Goal: Transaction & Acquisition: Purchase product/service

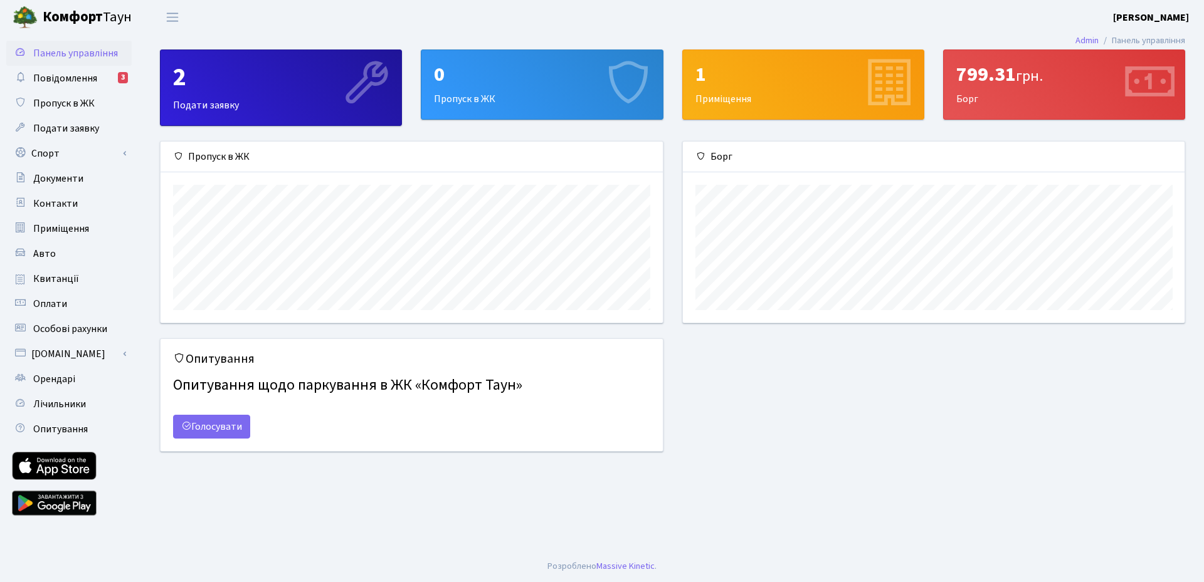
scroll to position [181, 501]
click at [44, 278] on span "Квитанції" at bounding box center [56, 279] width 46 height 14
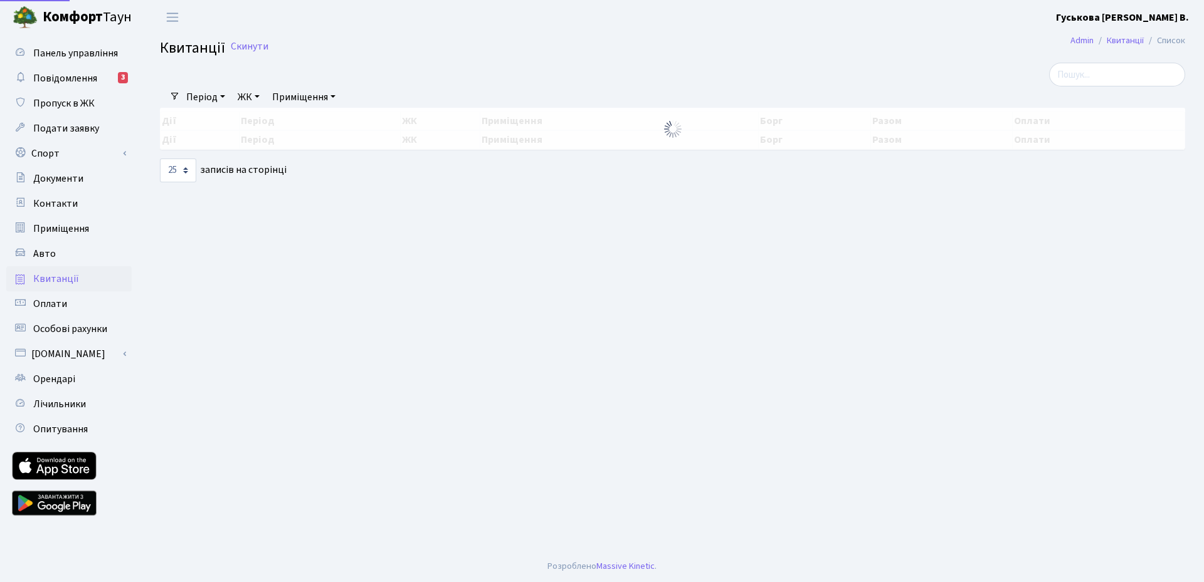
select select "25"
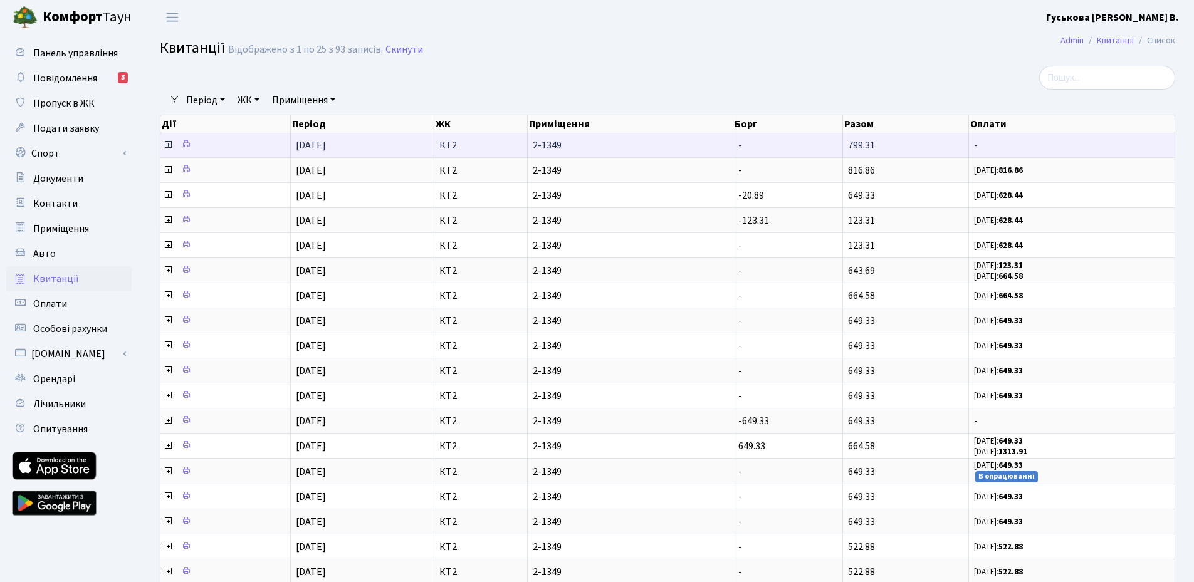
click at [168, 145] on icon at bounding box center [168, 145] width 10 height 10
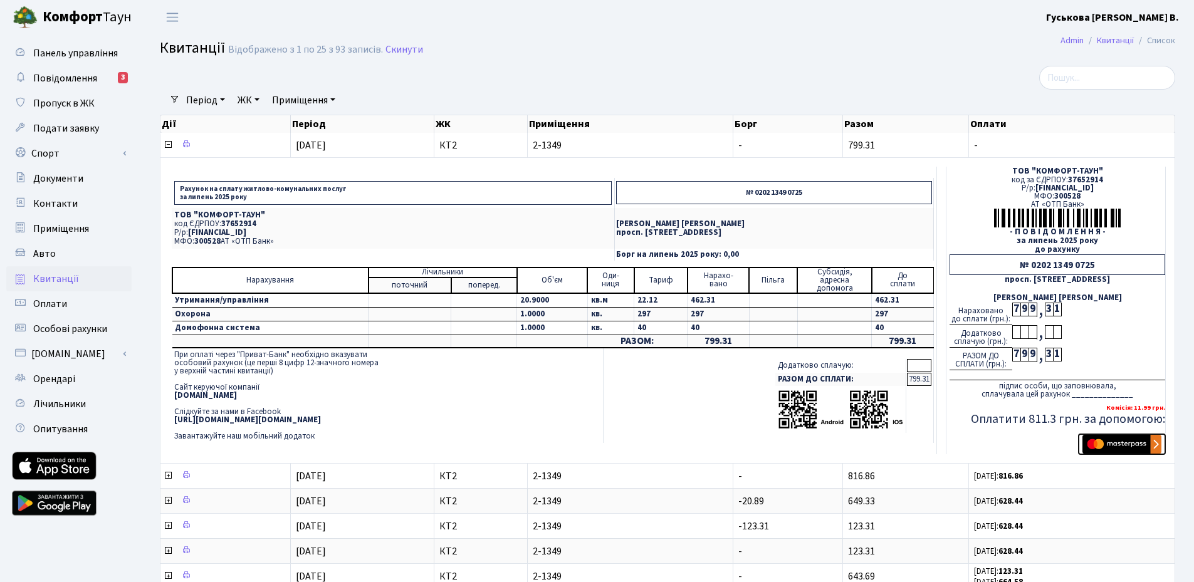
click at [1120, 439] on img "submit" at bounding box center [1122, 444] width 79 height 19
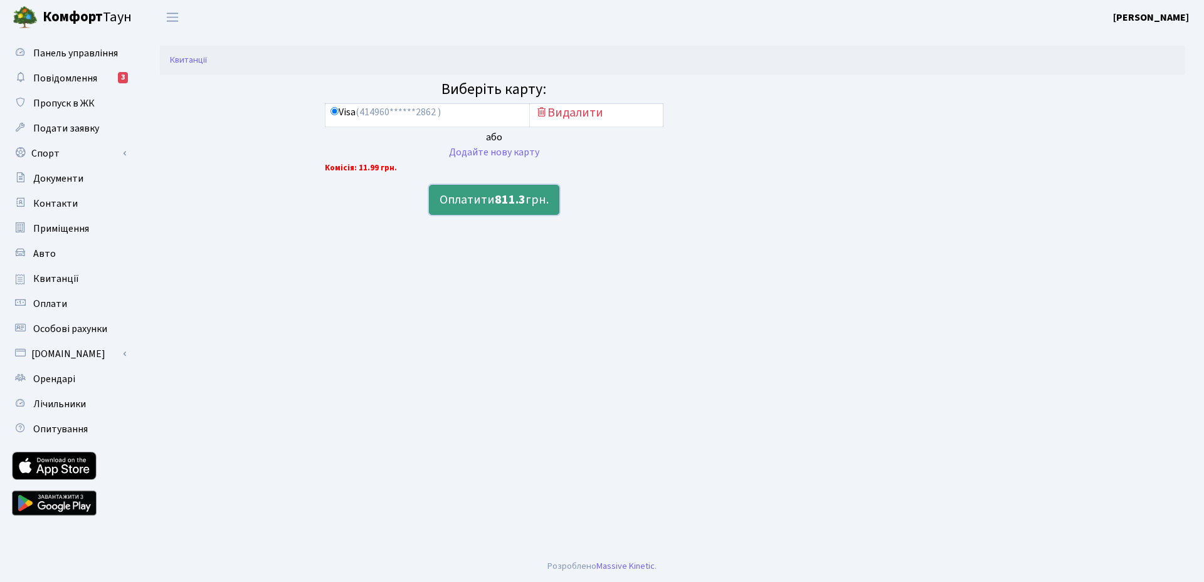
click at [480, 201] on button "Оплатити 811.3 грн." at bounding box center [494, 200] width 130 height 30
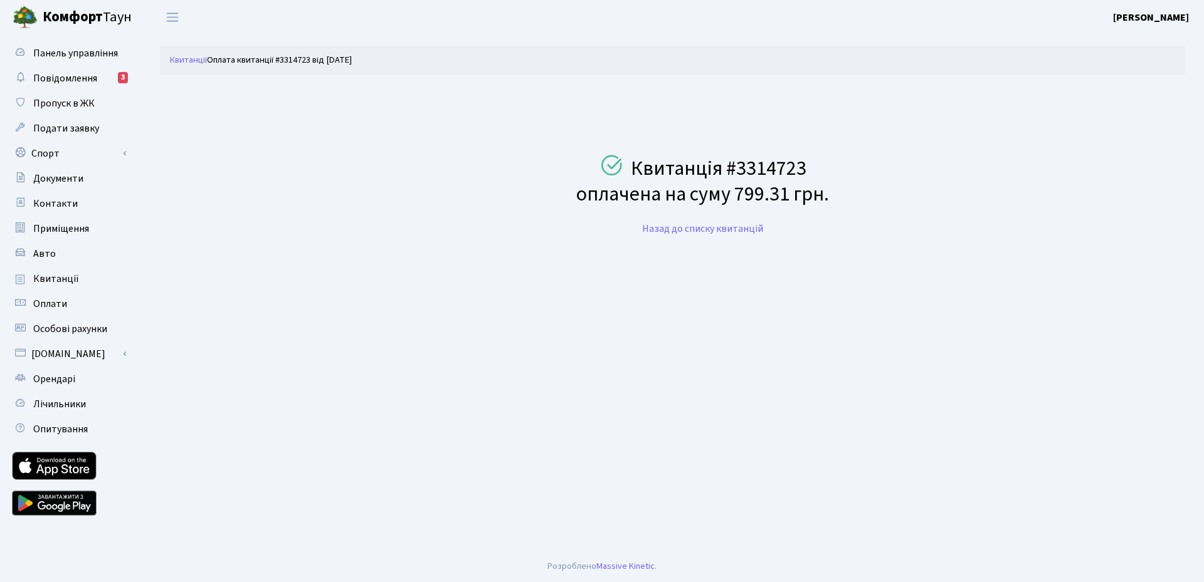
click at [65, 17] on b "Комфорт" at bounding box center [73, 17] width 60 height 20
